Goal: Use online tool/utility: Utilize a website feature to perform a specific function

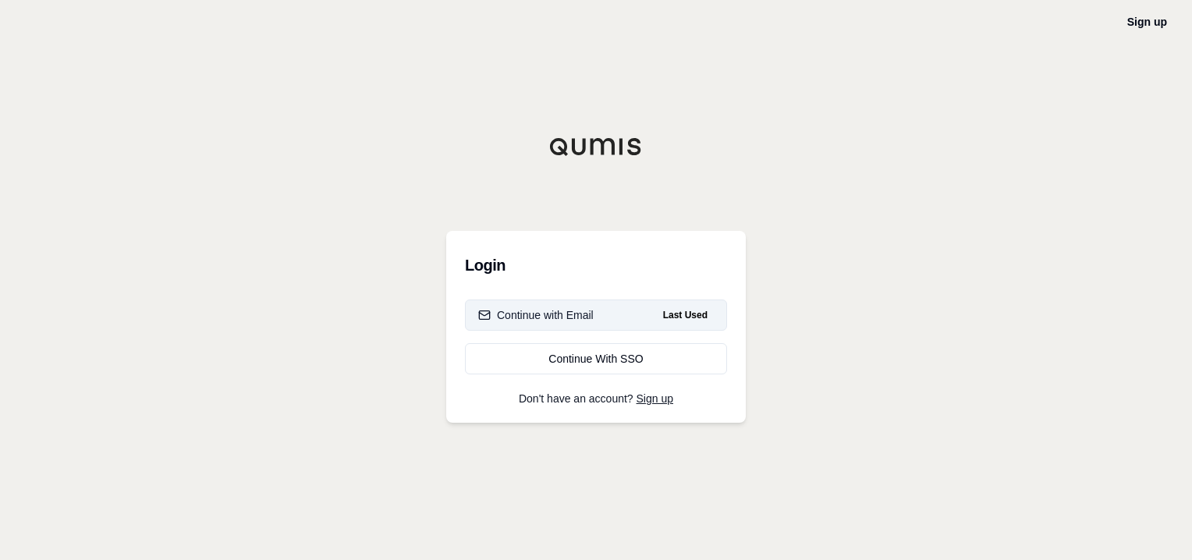
click at [621, 321] on button "Continue with Email Last Used" at bounding box center [596, 315] width 262 height 31
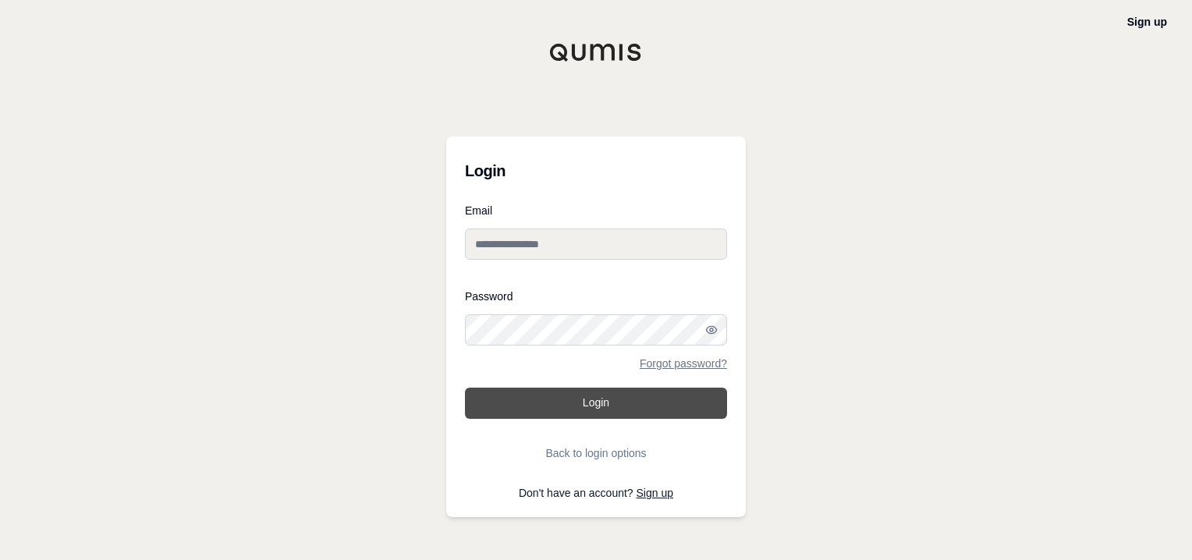
type input "**********"
click at [597, 404] on button "Login" at bounding box center [596, 403] width 262 height 31
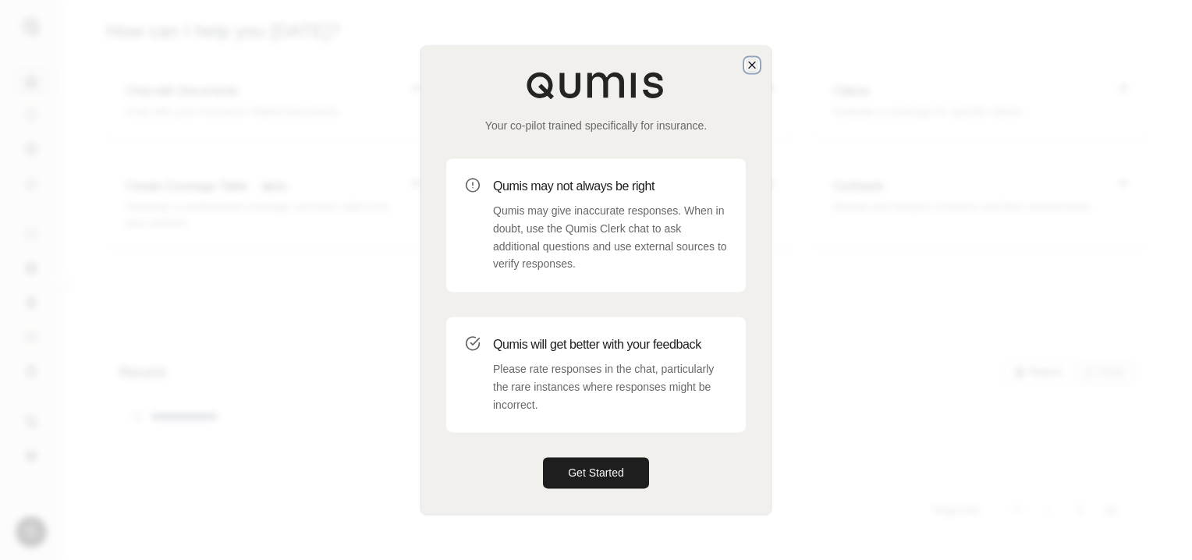
click at [755, 62] on icon "button" at bounding box center [752, 65] width 12 height 12
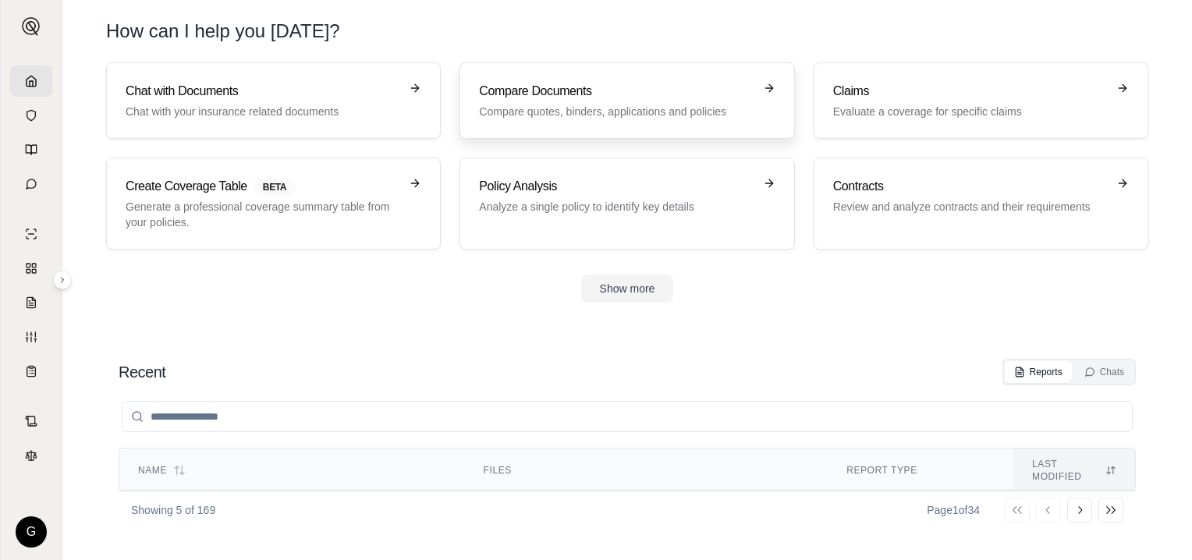
click at [574, 94] on h3 "Compare Documents" at bounding box center [616, 91] width 274 height 19
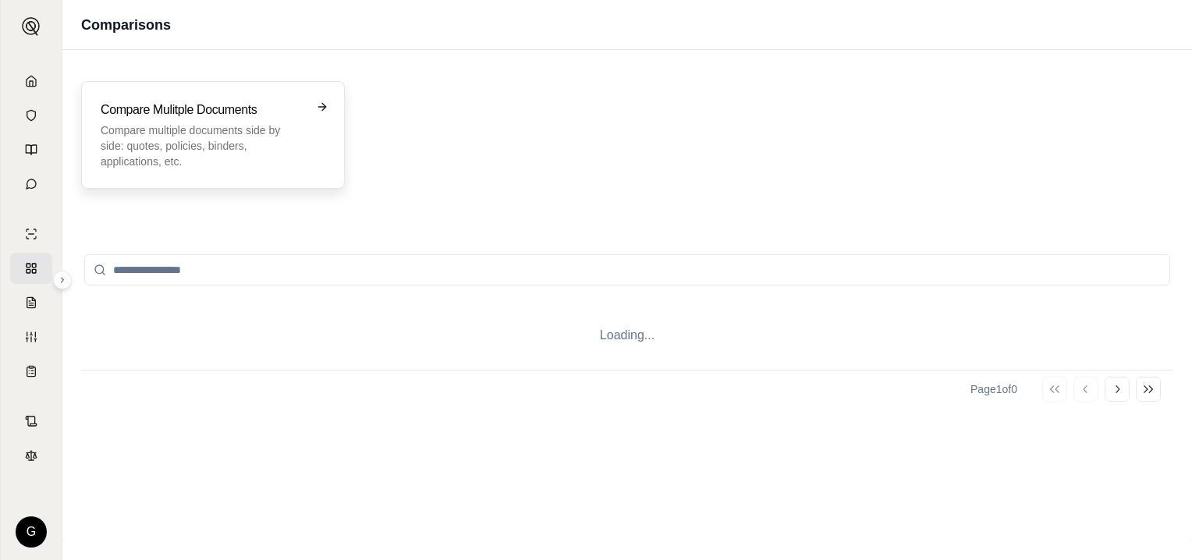
click at [225, 125] on p "Compare multiple documents side by side: quotes, policies, binders, application…" at bounding box center [202, 146] width 203 height 47
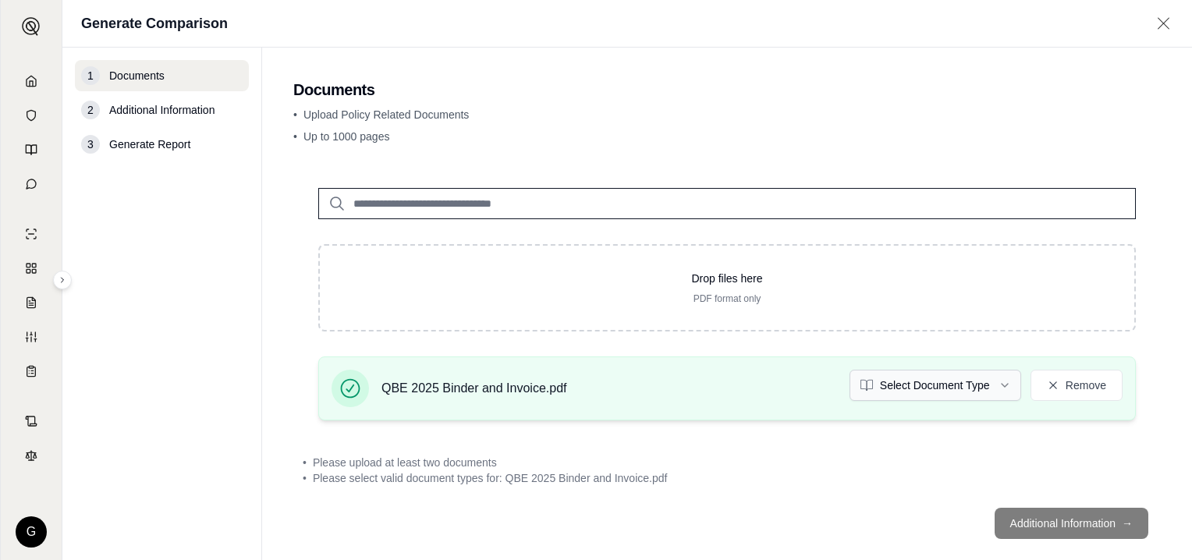
click at [993, 382] on html "G Generate Comparison 1 Documents 2 Additional Information 3 Generate Report Do…" at bounding box center [596, 280] width 1192 height 560
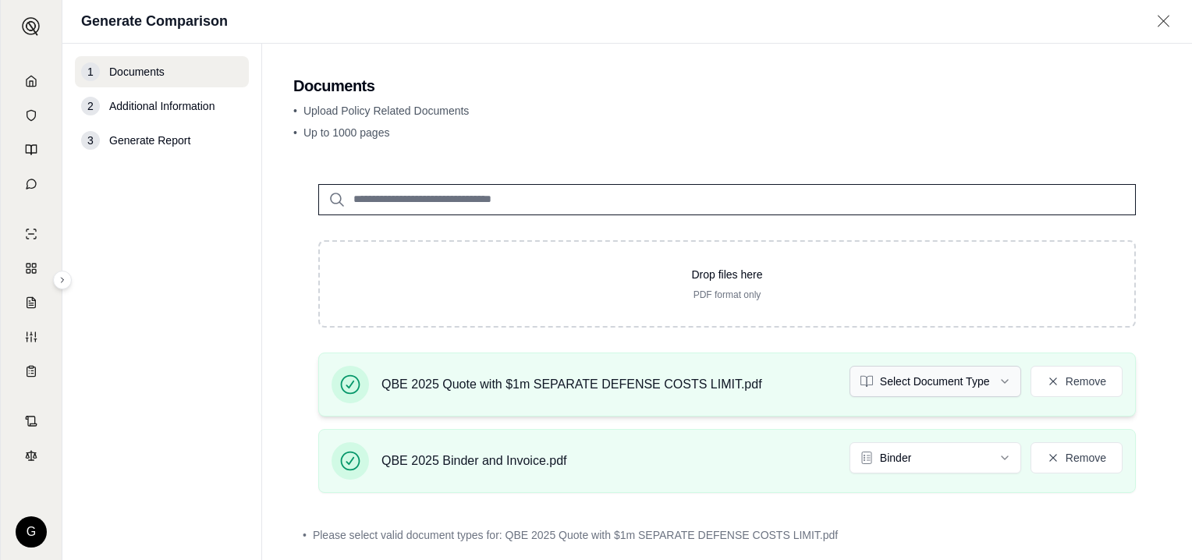
click at [992, 380] on html "G Generate Comparison 1 Documents 2 Additional Information 3 Generate Report Do…" at bounding box center [596, 280] width 1192 height 560
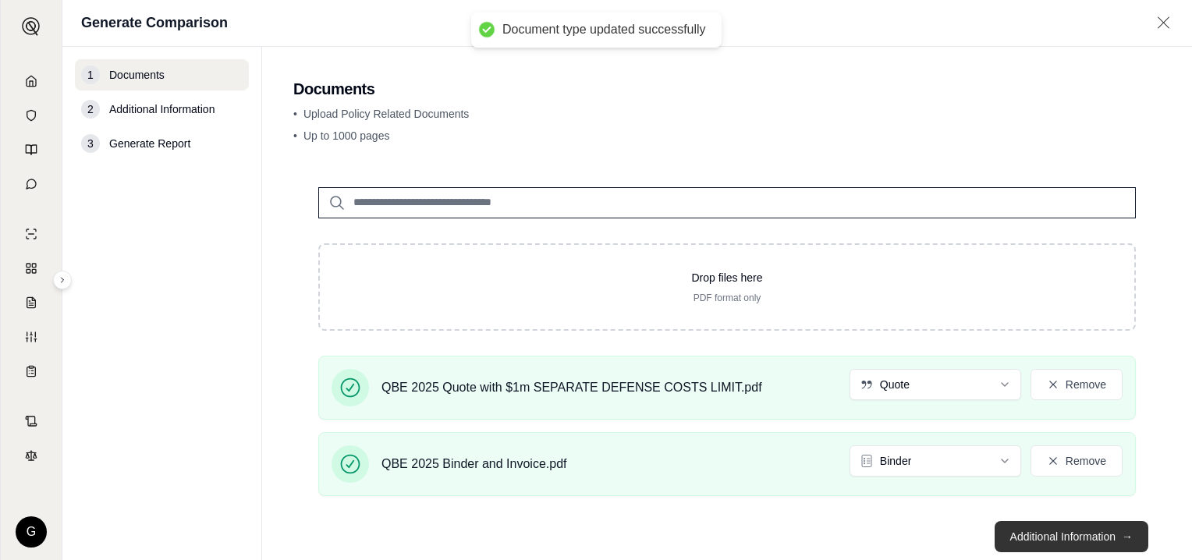
click at [1039, 537] on button "Additional Information →" at bounding box center [1072, 536] width 154 height 31
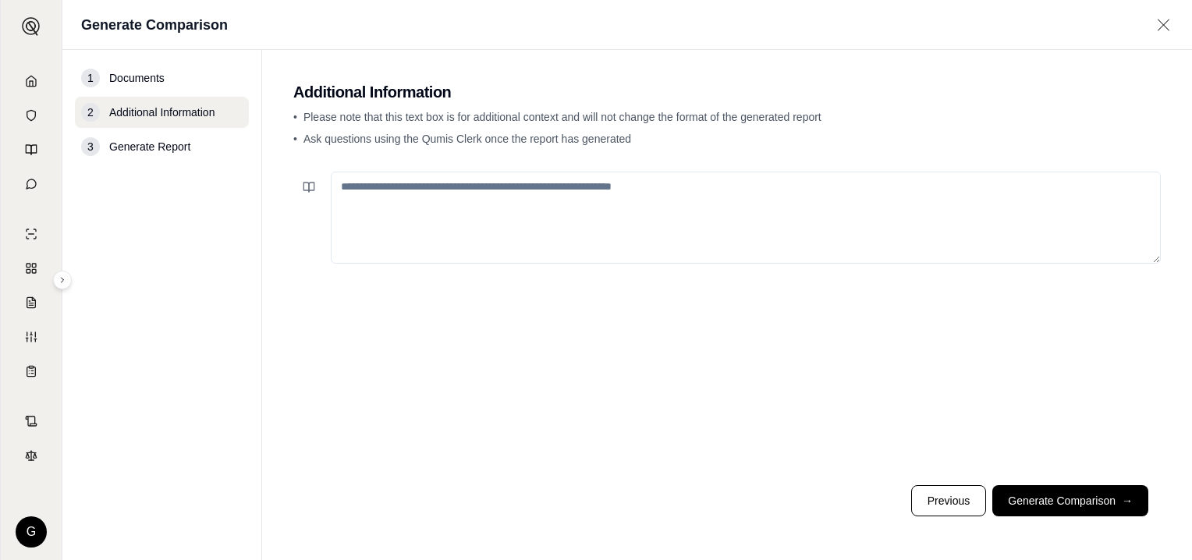
click at [453, 200] on textarea at bounding box center [746, 218] width 830 height 92
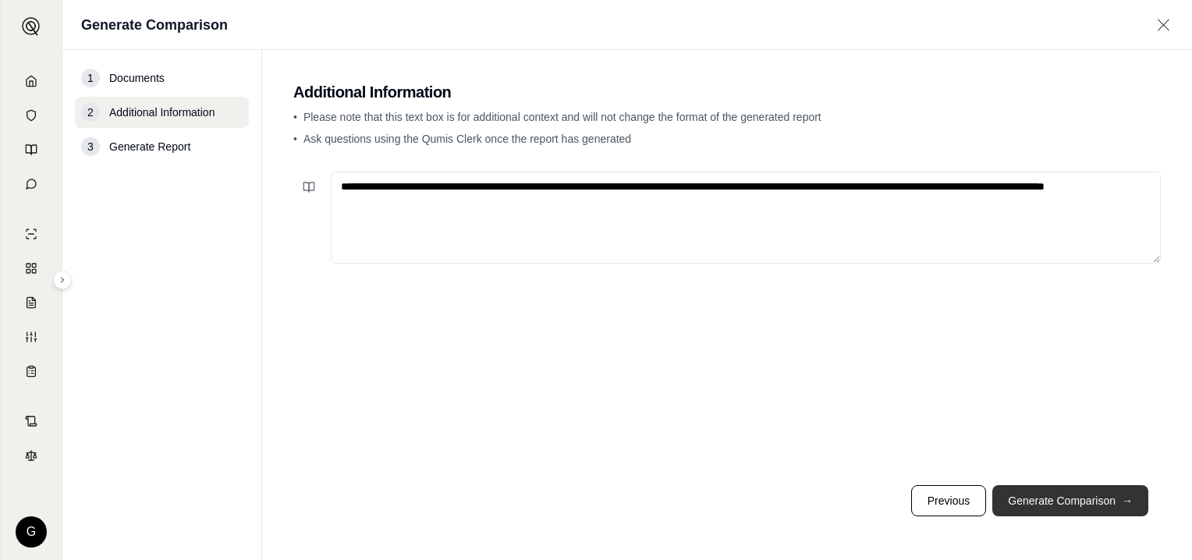
type textarea "**********"
click at [1061, 501] on button "Generate Comparison →" at bounding box center [1071, 500] width 156 height 31
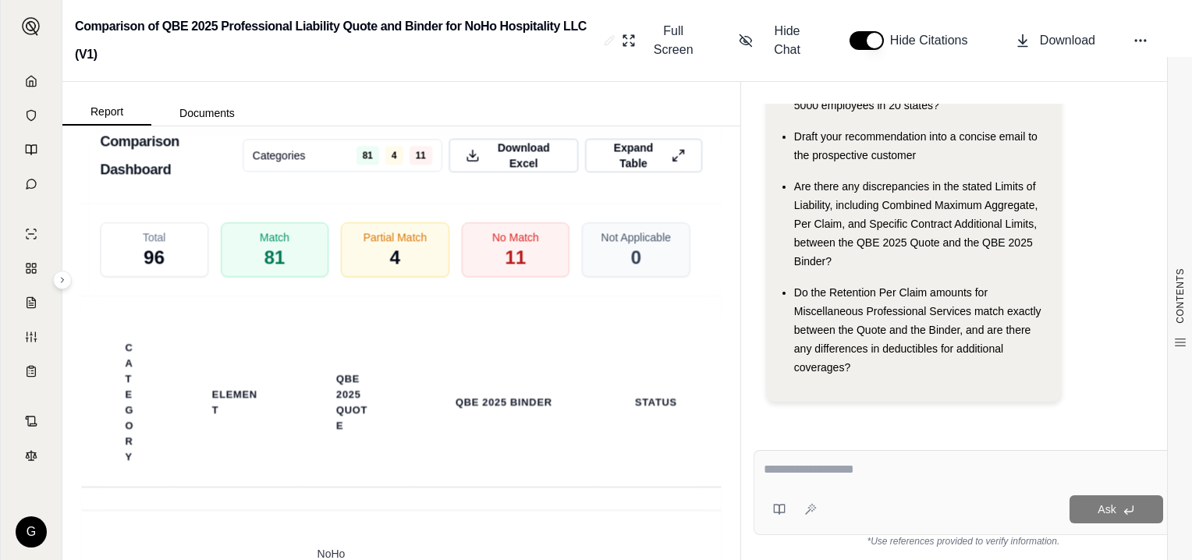
scroll to position [3199, 0]
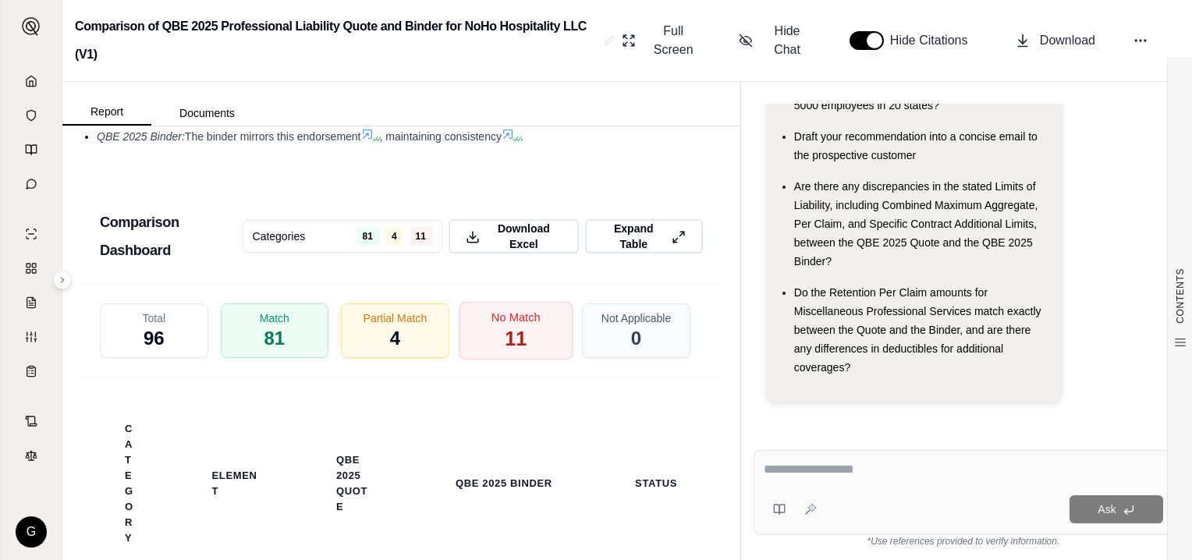
click at [505, 339] on span "11" at bounding box center [516, 339] width 22 height 27
click at [514, 332] on span "11" at bounding box center [516, 339] width 22 height 27
click at [506, 331] on span "11" at bounding box center [516, 339] width 22 height 27
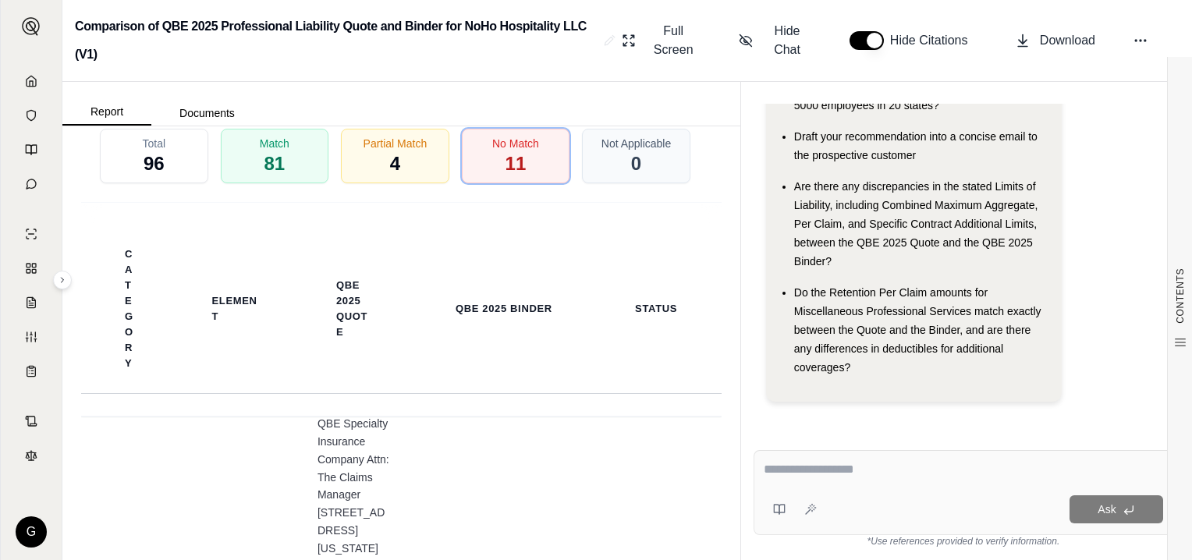
scroll to position [3243, 0]
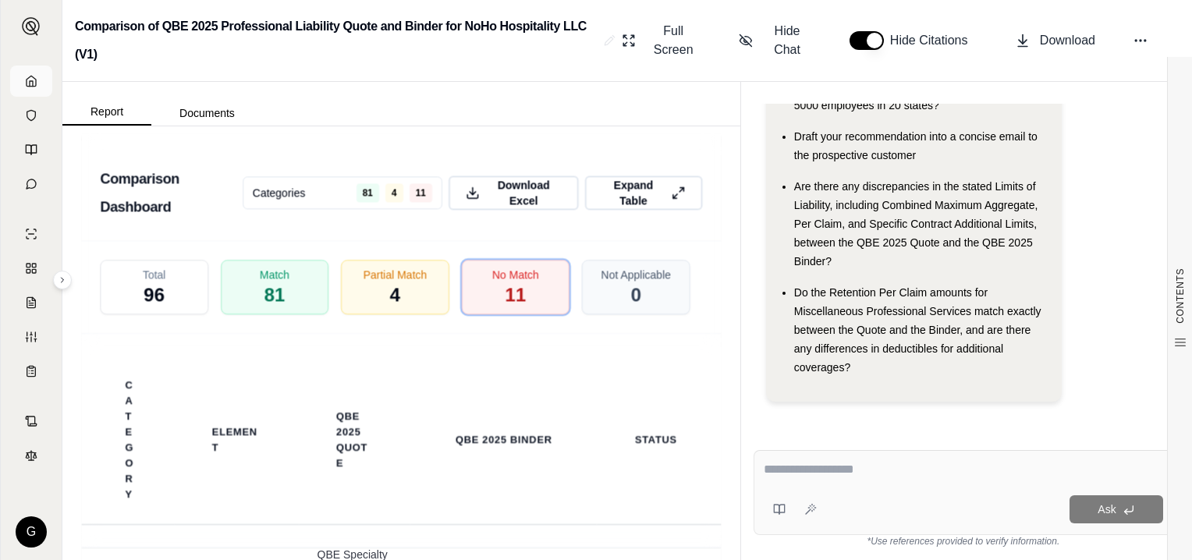
click at [30, 79] on icon at bounding box center [31, 81] width 12 height 12
